Goal: Navigation & Orientation: Find specific page/section

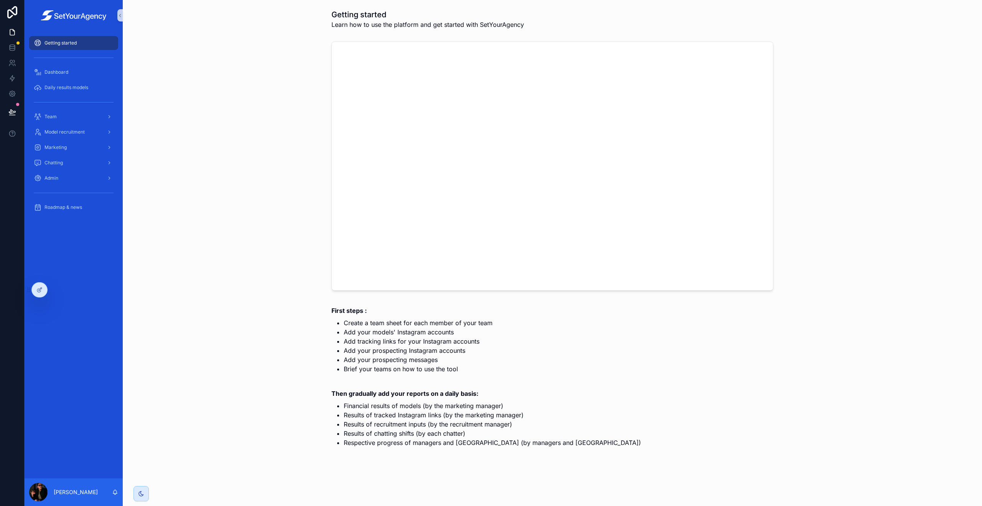
click at [78, 80] on div "Daily results models" at bounding box center [74, 87] width 98 height 15
click at [88, 74] on div "Dashboard" at bounding box center [74, 72] width 80 height 12
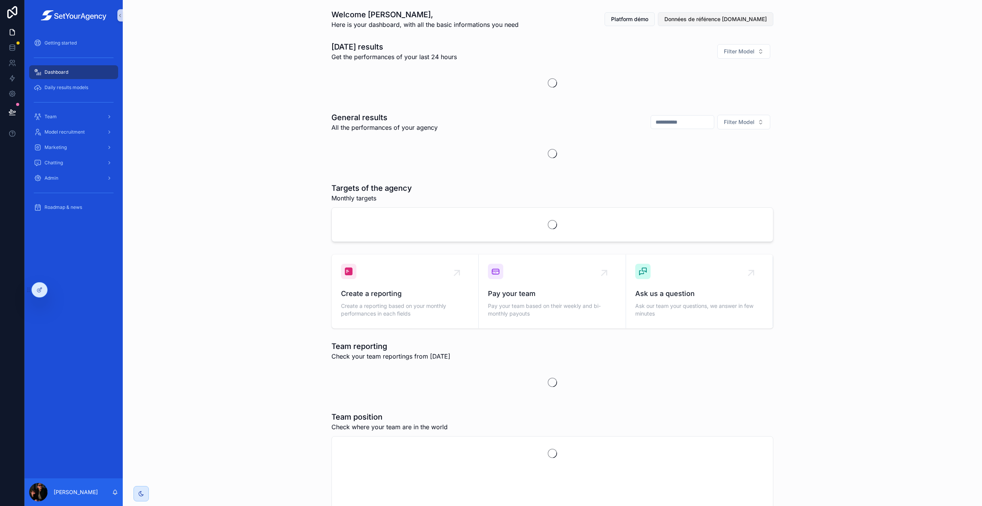
click at [745, 19] on span "Données de référence ICON.INC" at bounding box center [716, 19] width 102 height 8
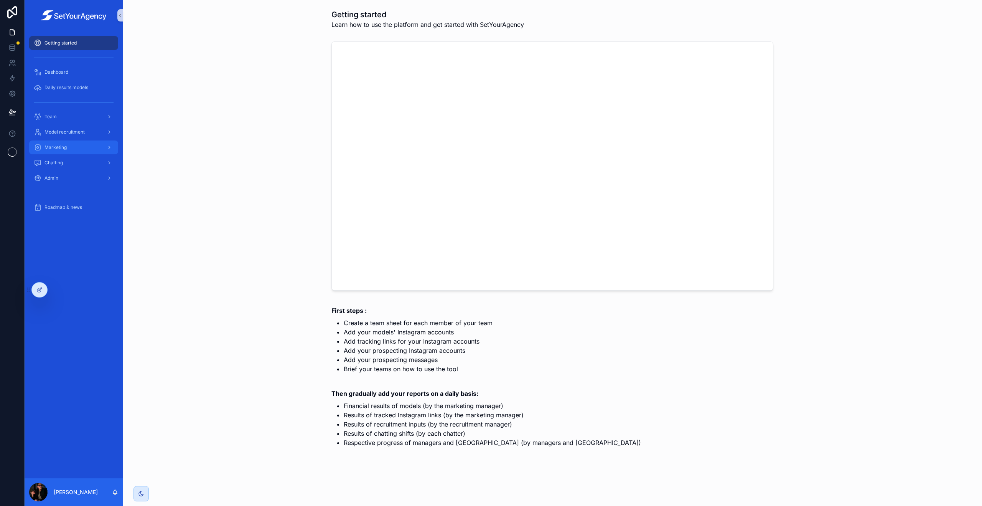
click at [87, 147] on div "Marketing" at bounding box center [74, 147] width 80 height 12
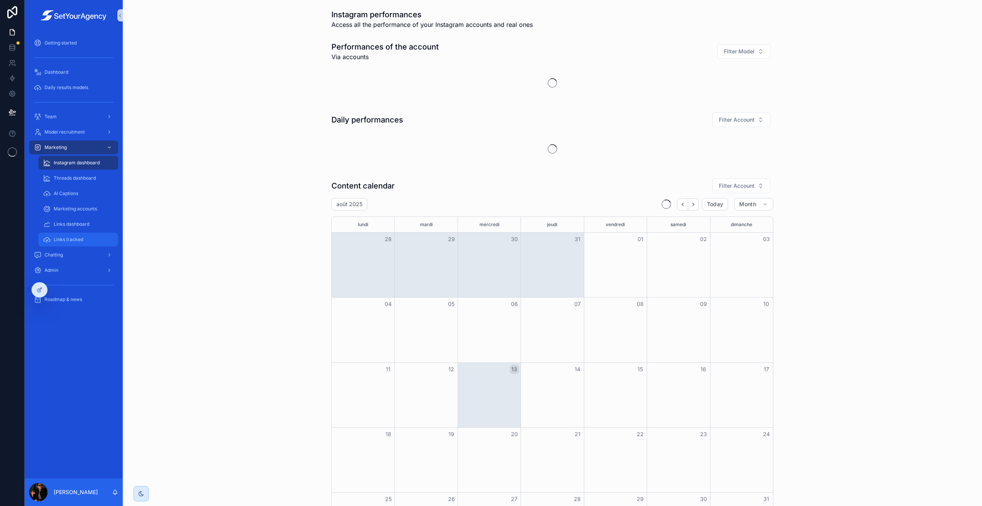
click at [74, 236] on div "Links tracked" at bounding box center [78, 239] width 71 height 12
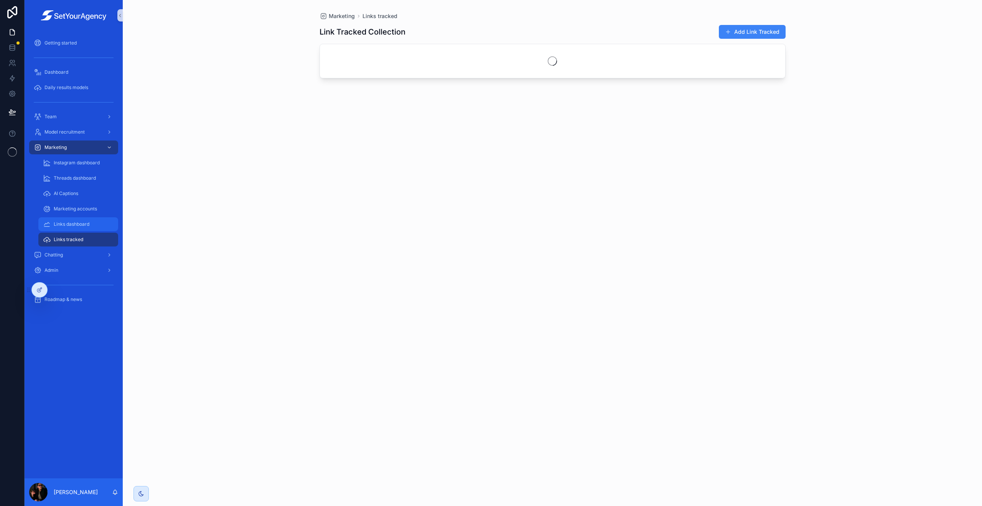
click at [98, 222] on div "Links dashboard" at bounding box center [78, 224] width 71 height 12
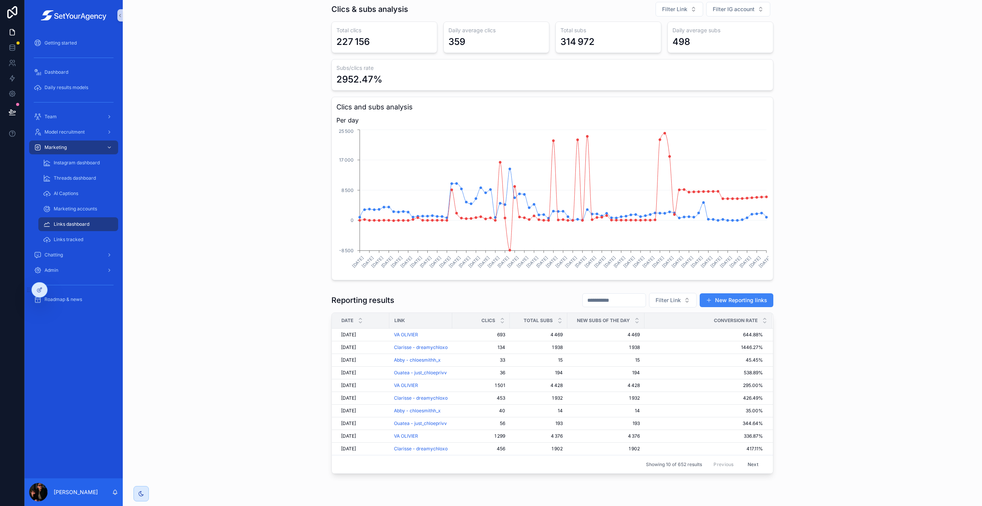
scroll to position [72, 0]
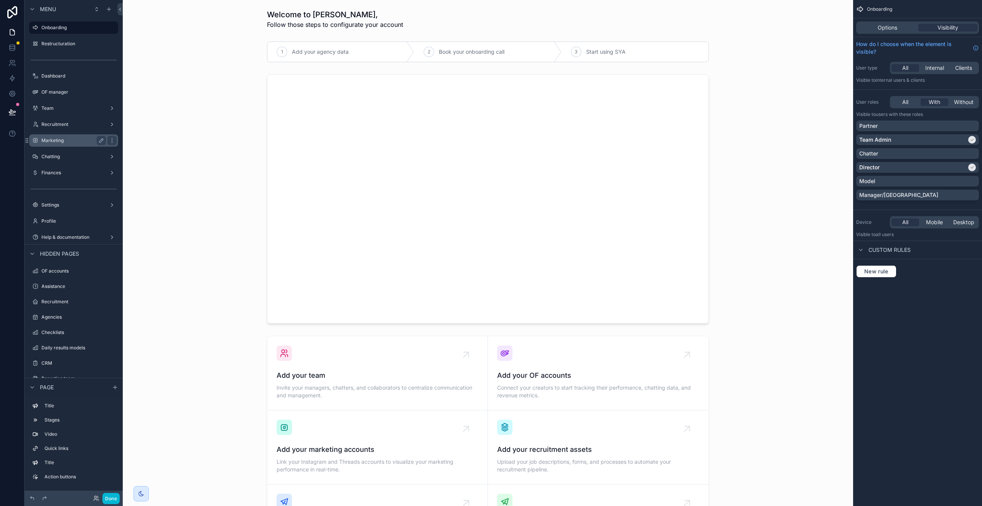
click at [70, 144] on div "Marketing" at bounding box center [73, 140] width 64 height 9
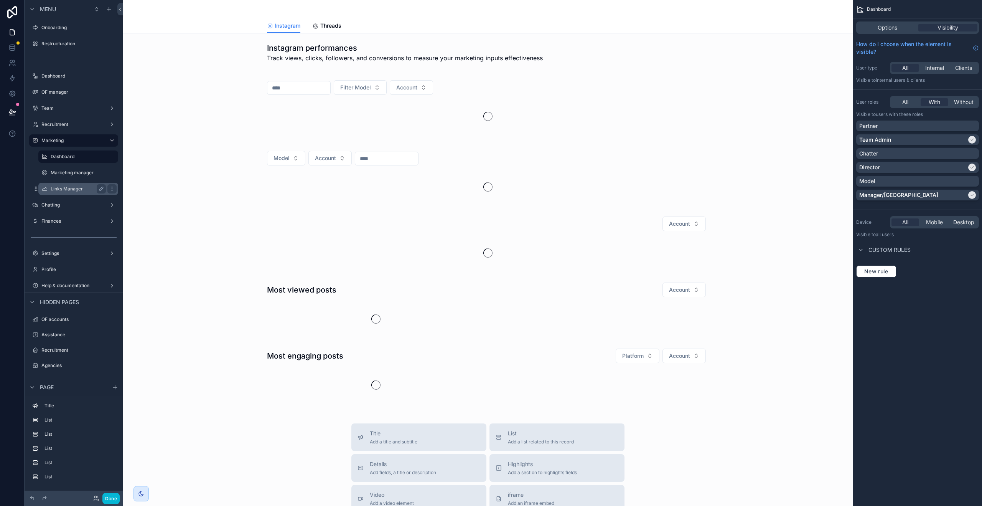
click at [68, 184] on div "Links Manager" at bounding box center [78, 188] width 55 height 9
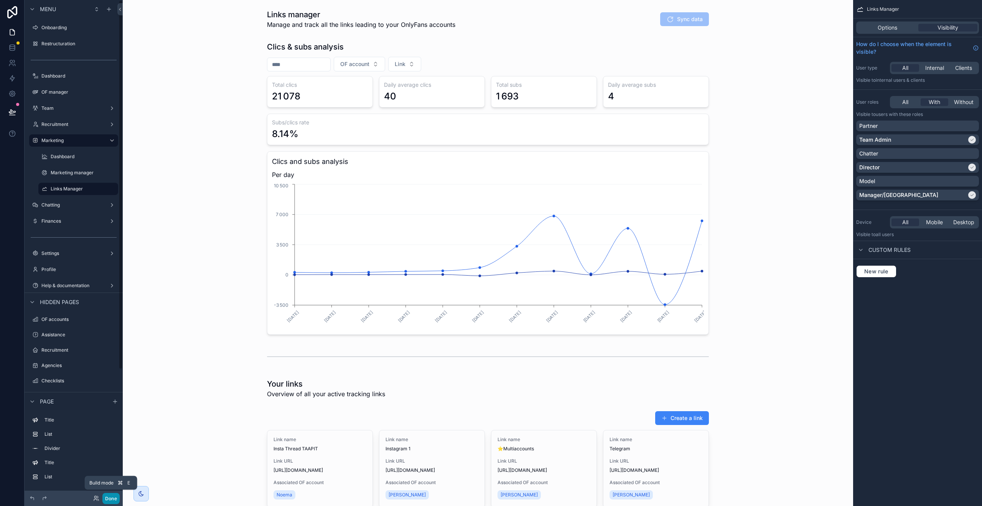
click at [114, 497] on button "Done" at bounding box center [110, 498] width 17 height 11
